Goal: Check status: Check status

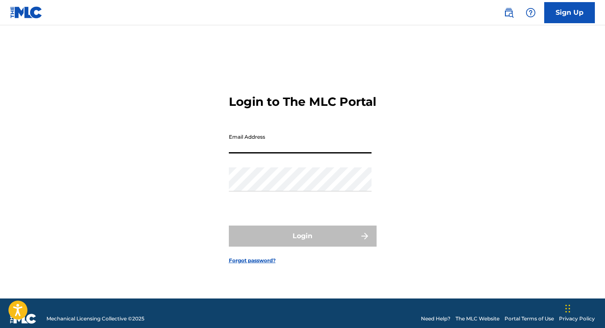
click at [350, 146] on input "Email Address" at bounding box center [300, 142] width 143 height 24
type input "[EMAIL_ADDRESS][DOMAIN_NAME]"
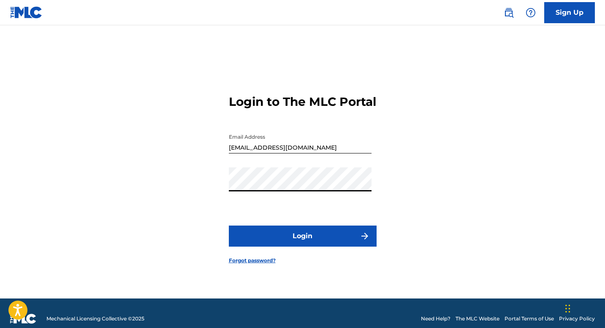
click at [305, 247] on button "Login" at bounding box center [303, 236] width 148 height 21
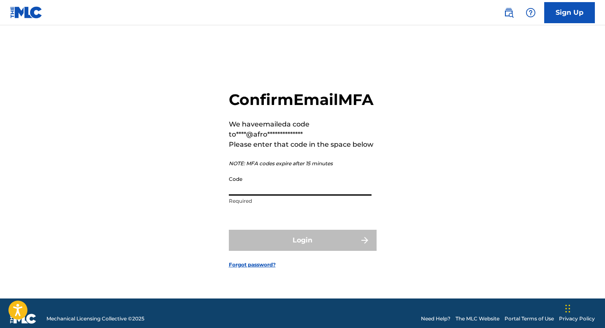
click at [281, 195] on input "Code" at bounding box center [300, 184] width 143 height 24
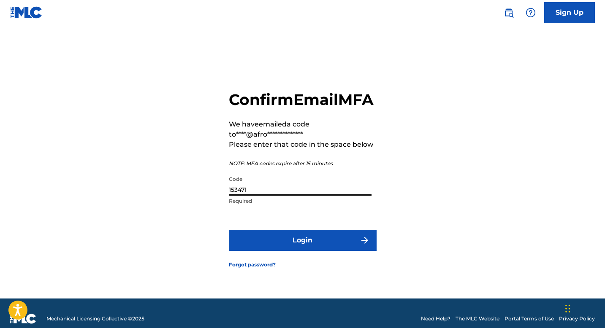
type input "153471"
click at [286, 249] on button "Login" at bounding box center [303, 240] width 148 height 21
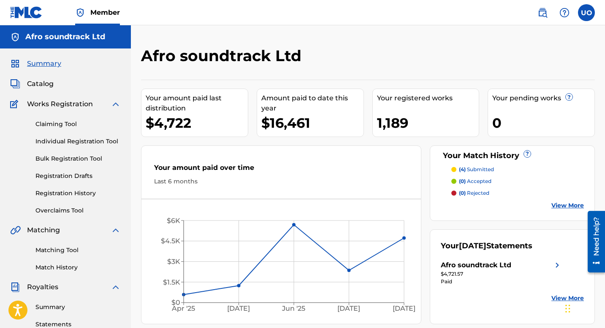
click at [62, 125] on link "Claiming Tool" at bounding box center [77, 124] width 85 height 9
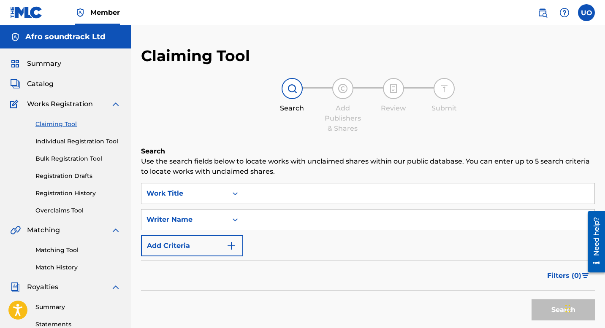
click at [64, 140] on link "Individual Registration Tool" at bounding box center [77, 141] width 85 height 9
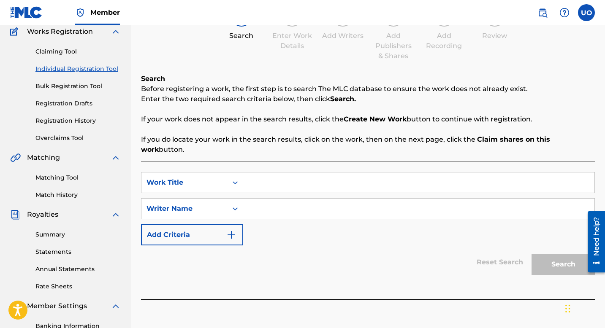
scroll to position [83, 0]
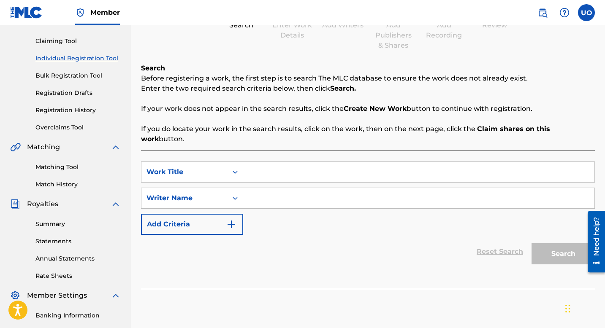
click at [57, 226] on link "Summary" at bounding box center [77, 224] width 85 height 9
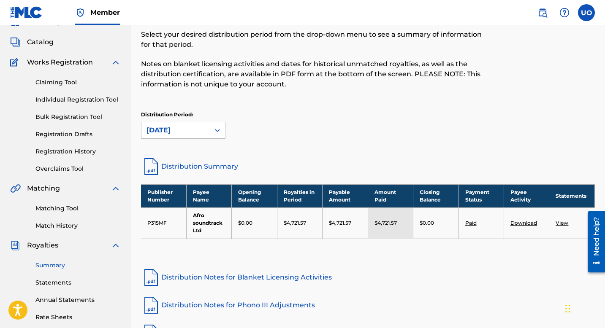
scroll to position [27, 0]
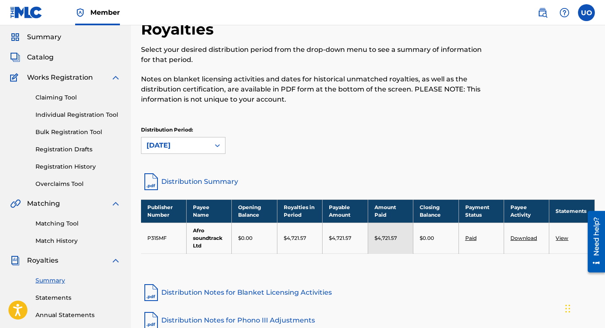
click at [54, 167] on link "Registration History" at bounding box center [77, 166] width 85 height 9
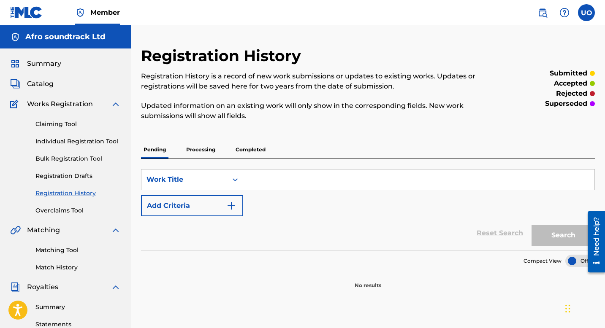
click at [261, 152] on p "Completed" at bounding box center [250, 150] width 35 height 18
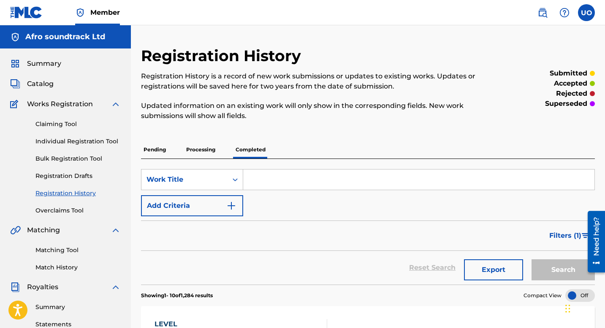
click at [203, 149] on p "Processing" at bounding box center [201, 150] width 34 height 18
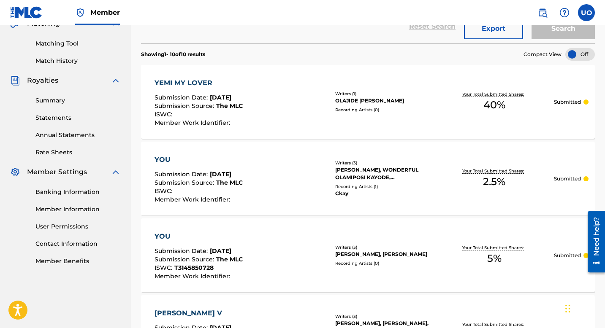
scroll to position [130, 0]
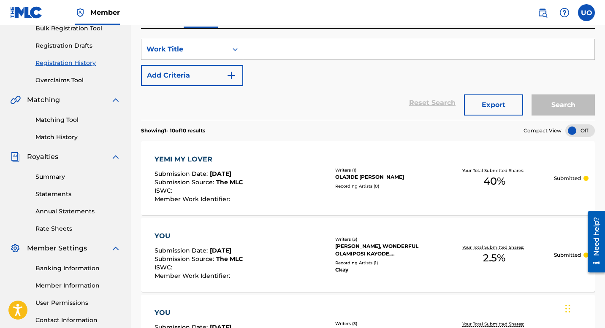
click at [199, 189] on div "ISWC :" at bounding box center [198, 192] width 88 height 8
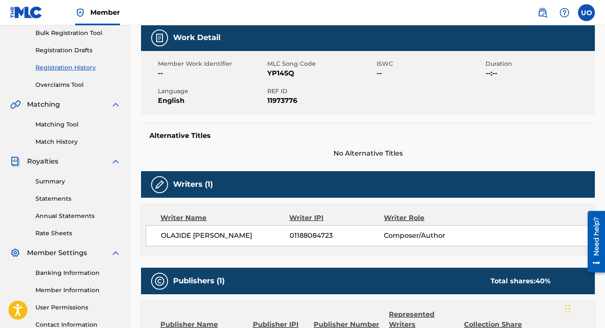
scroll to position [27, 0]
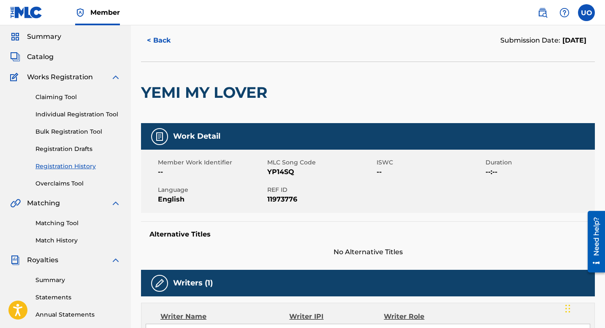
click at [162, 46] on button "< Back" at bounding box center [166, 40] width 51 height 21
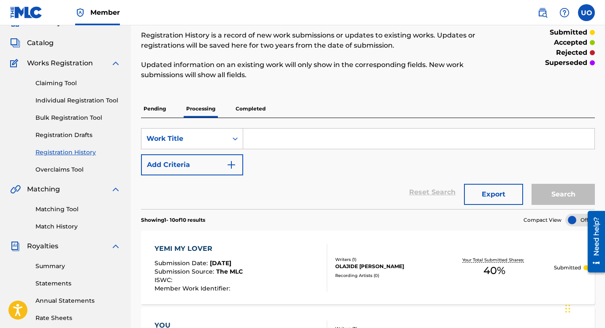
scroll to position [39, 0]
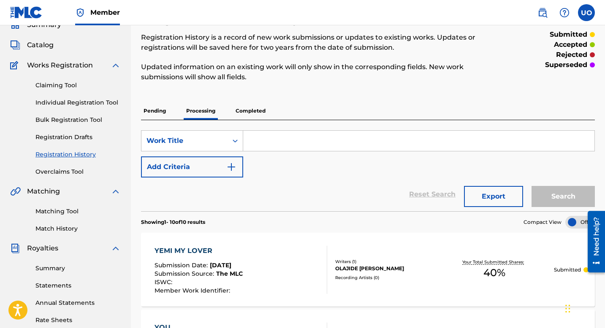
click at [245, 113] on p "Completed" at bounding box center [250, 111] width 35 height 18
